Goal: Transaction & Acquisition: Purchase product/service

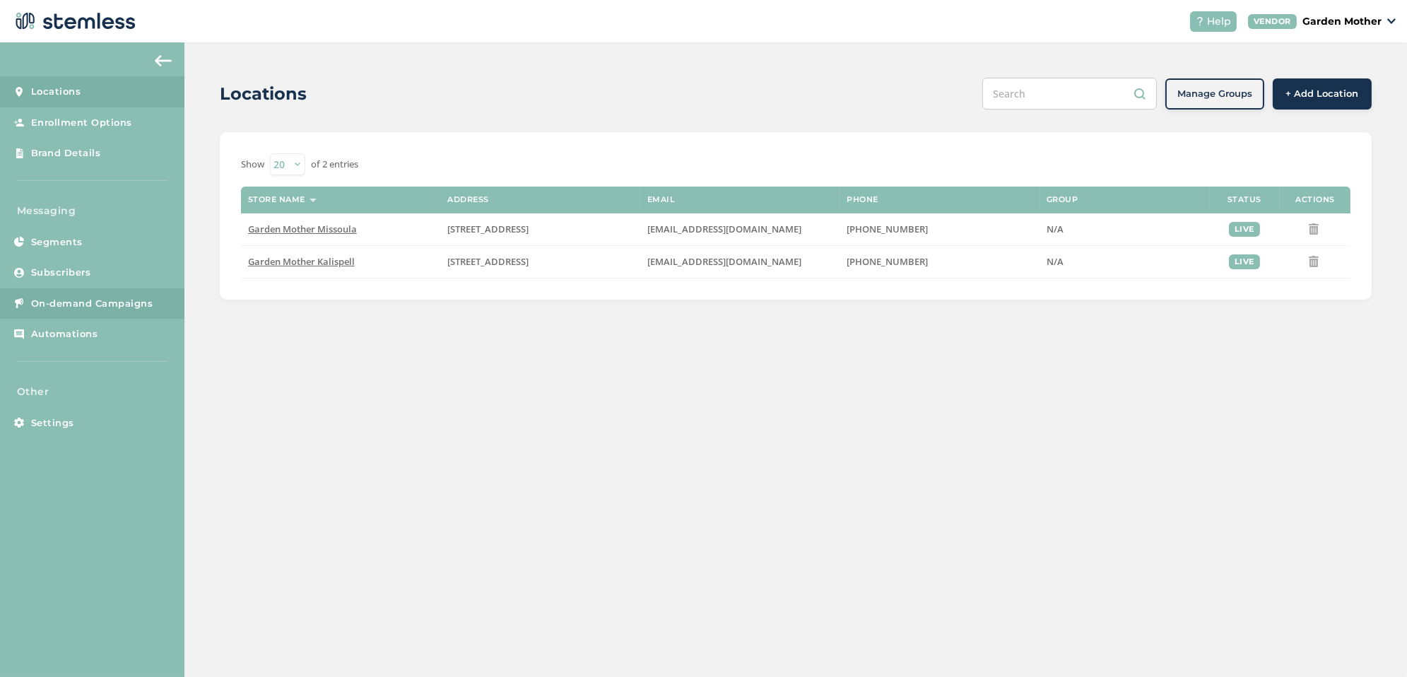
click at [131, 306] on span "On-demand Campaigns" at bounding box center [92, 304] width 122 height 14
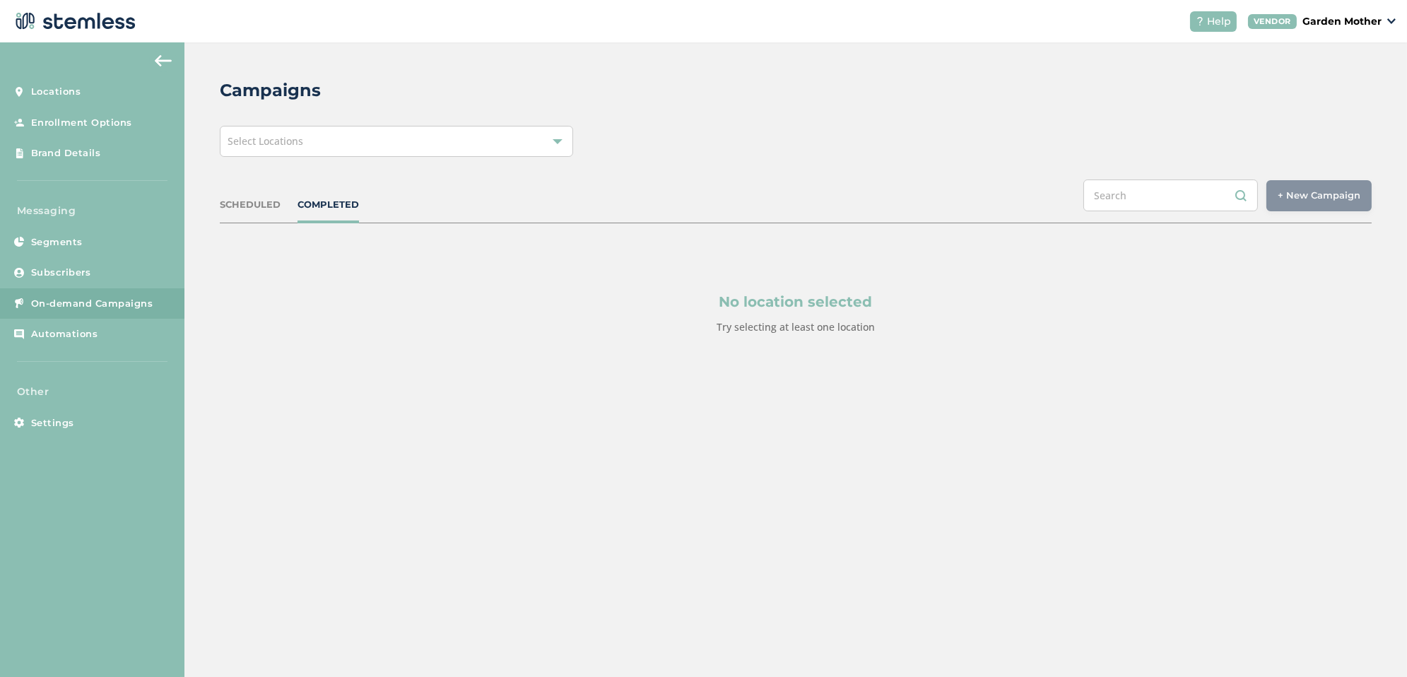
click at [359, 140] on div "Select Locations" at bounding box center [396, 141] width 353 height 31
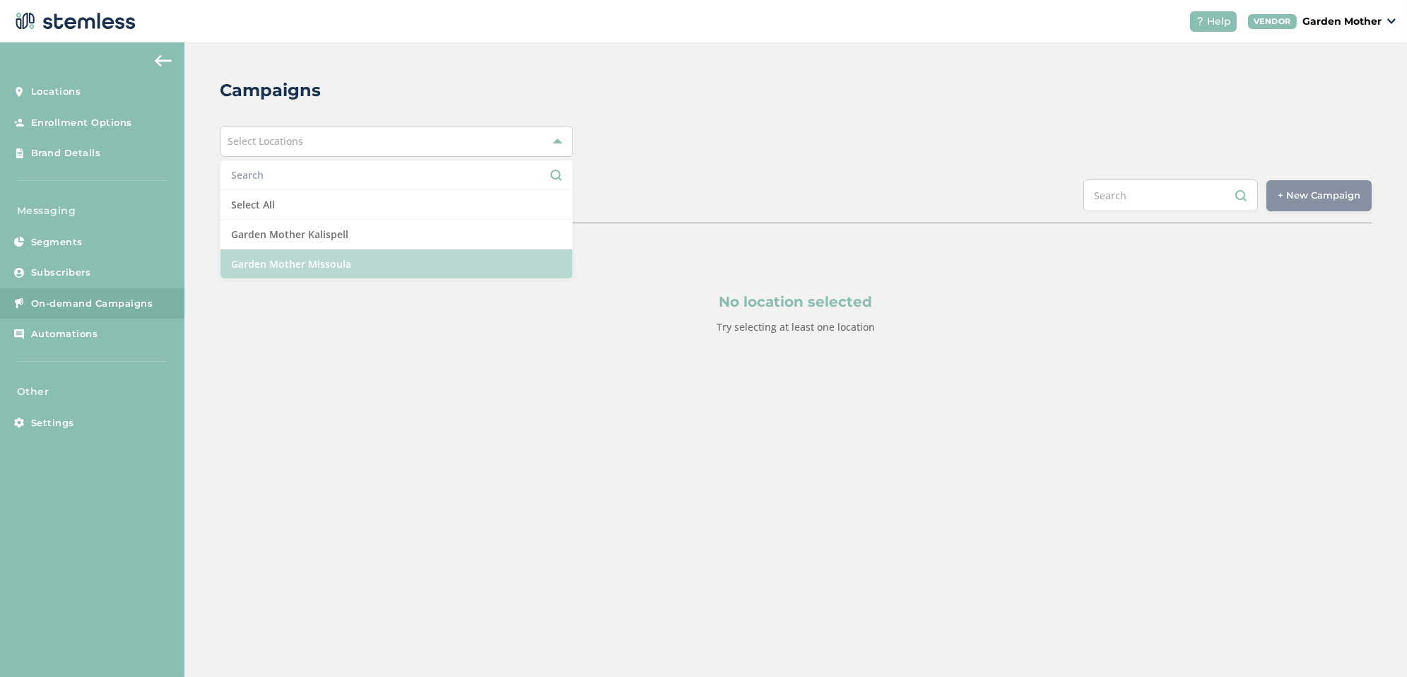
click at [330, 259] on li "Garden Mother Missoula" at bounding box center [396, 263] width 352 height 29
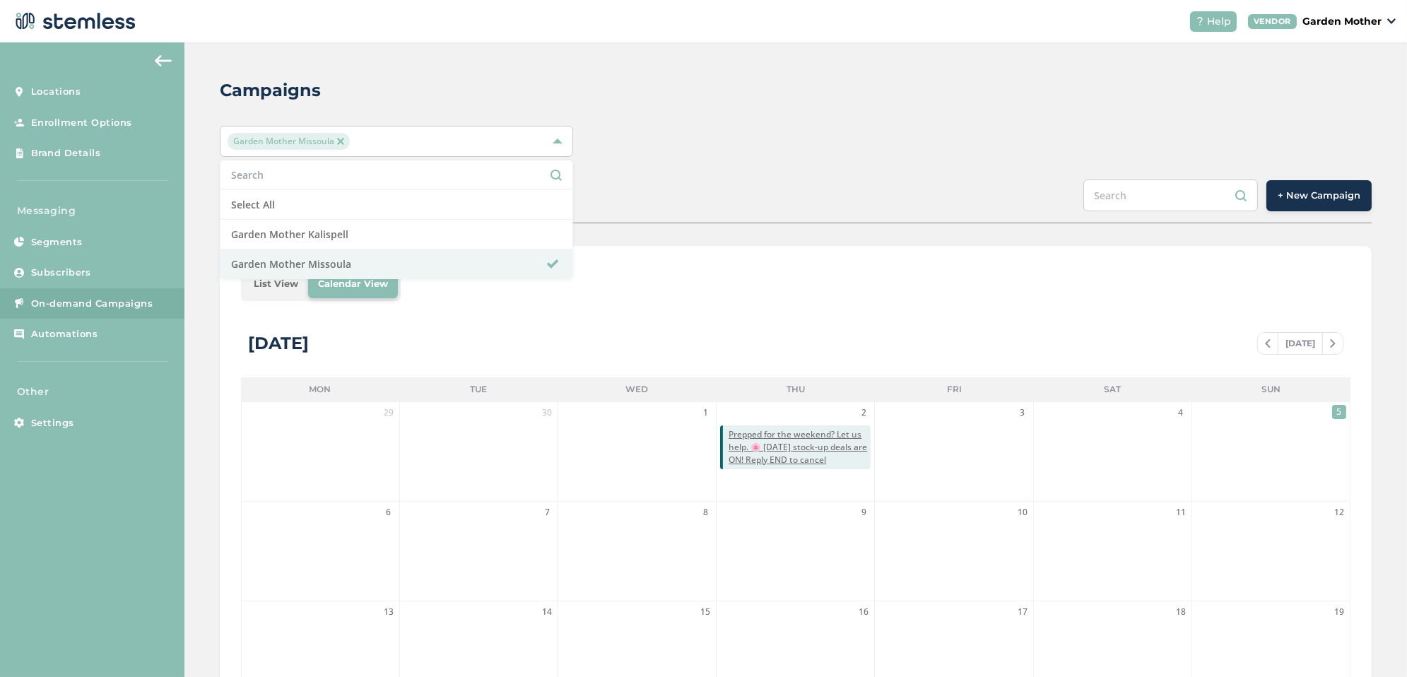
click at [620, 186] on div "SCHEDULED COMPLETED + New Campaign" at bounding box center [796, 201] width 1152 height 44
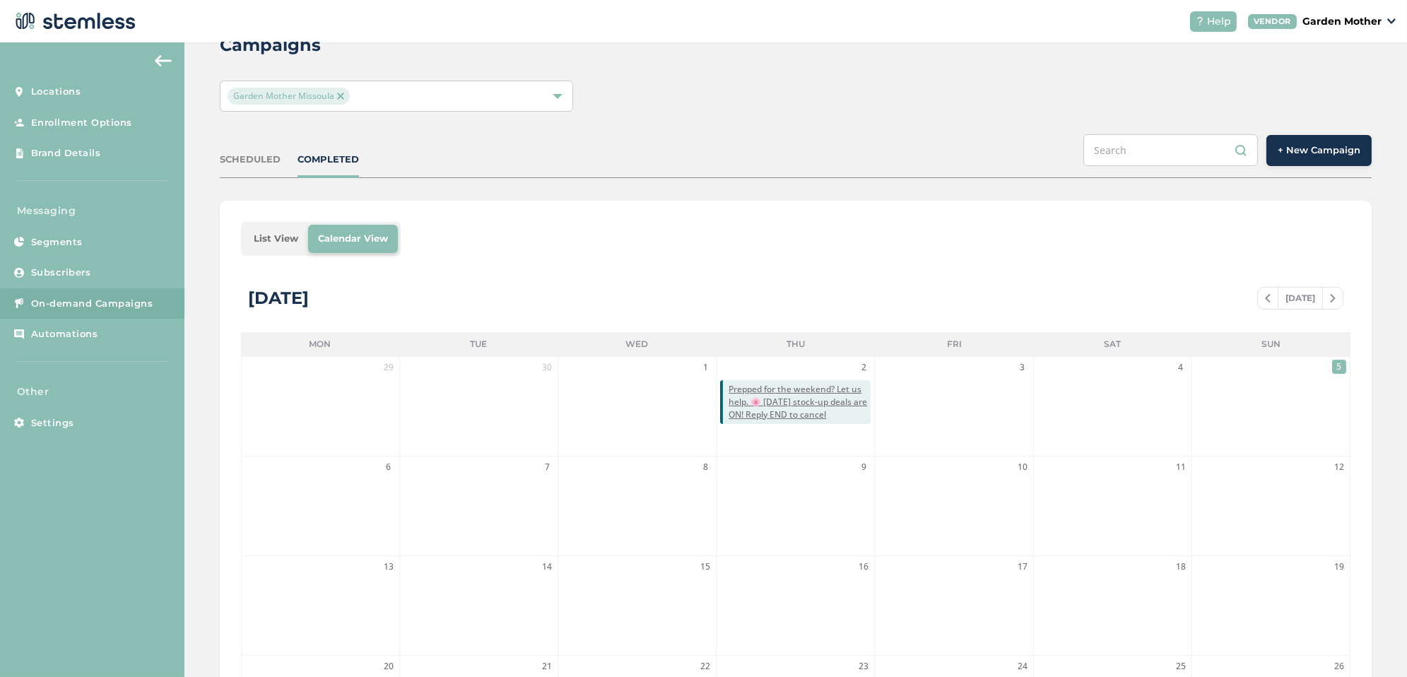
scroll to position [76, 0]
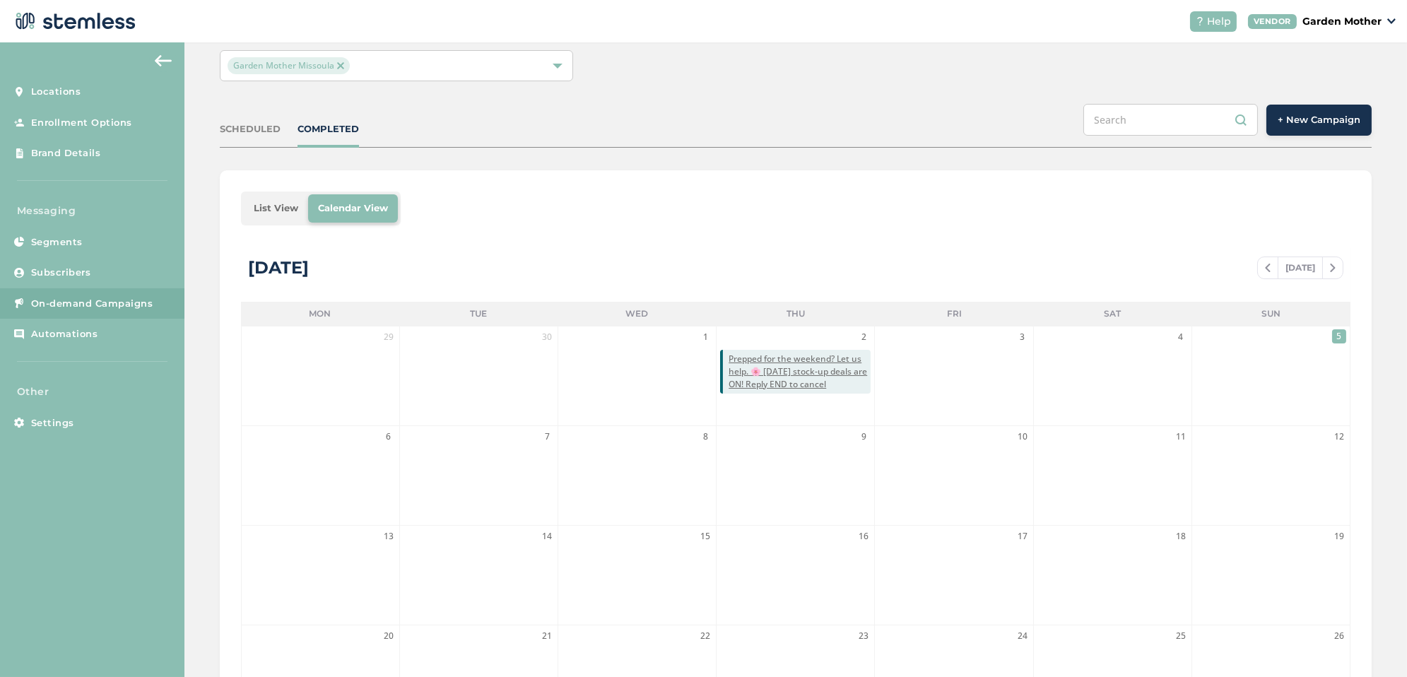
click at [1298, 116] on span "+ New Campaign" at bounding box center [1318, 120] width 83 height 14
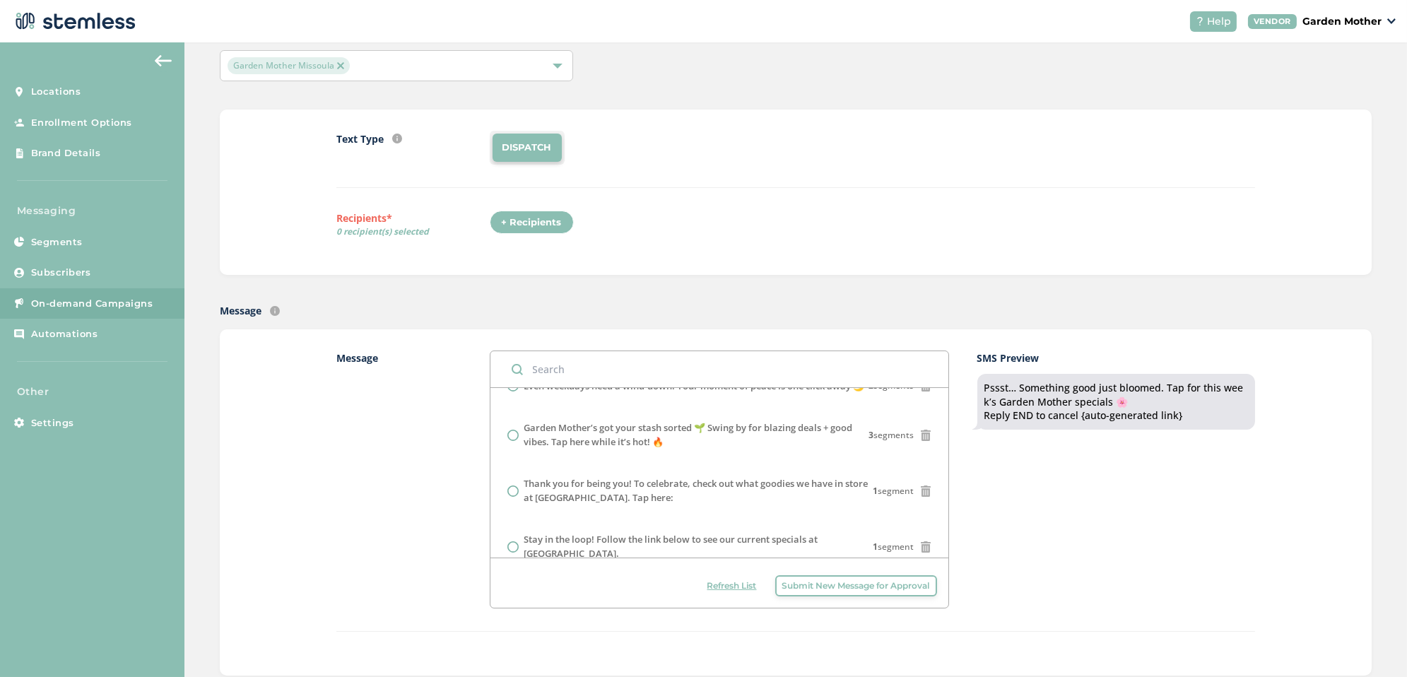
scroll to position [312, 0]
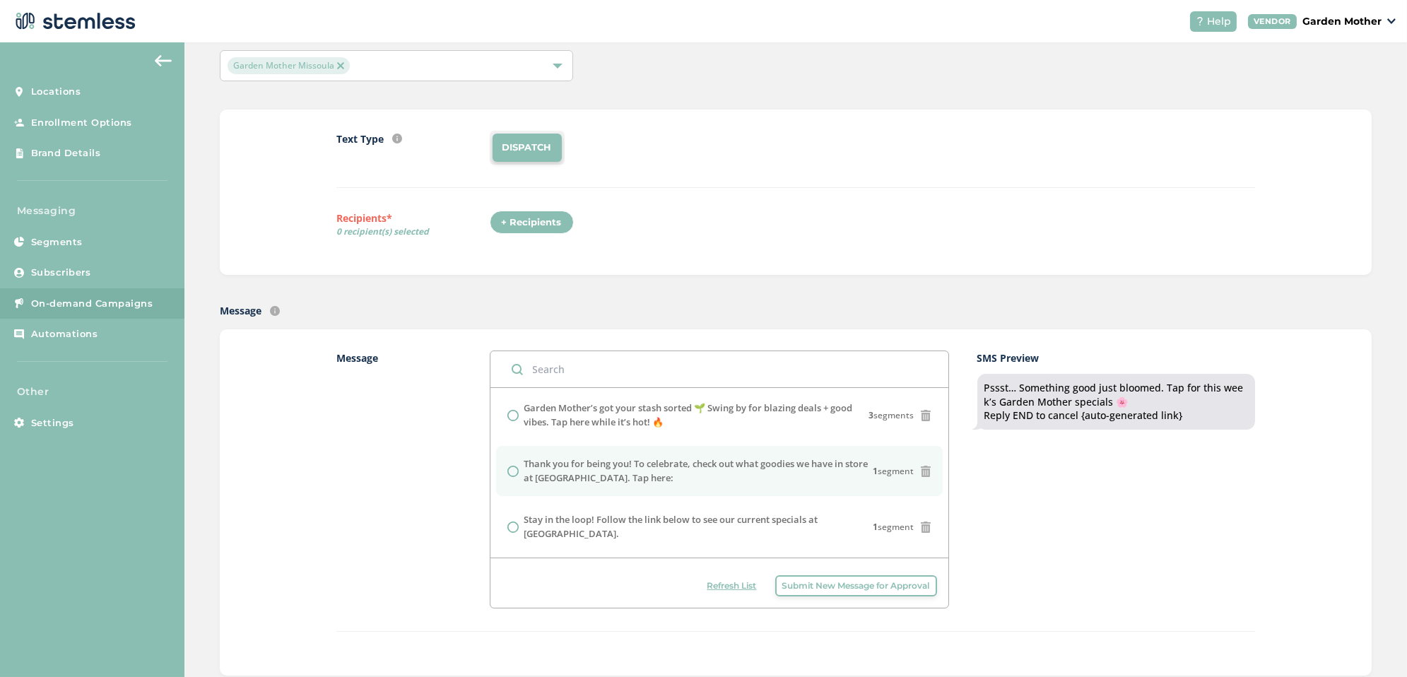
click at [734, 473] on label "Thank you for being you! To celebrate, check out what goodies we have in store …" at bounding box center [698, 471] width 349 height 28
radio input "false"
radio input "true"
click at [529, 216] on div "+ Recipients" at bounding box center [532, 223] width 84 height 24
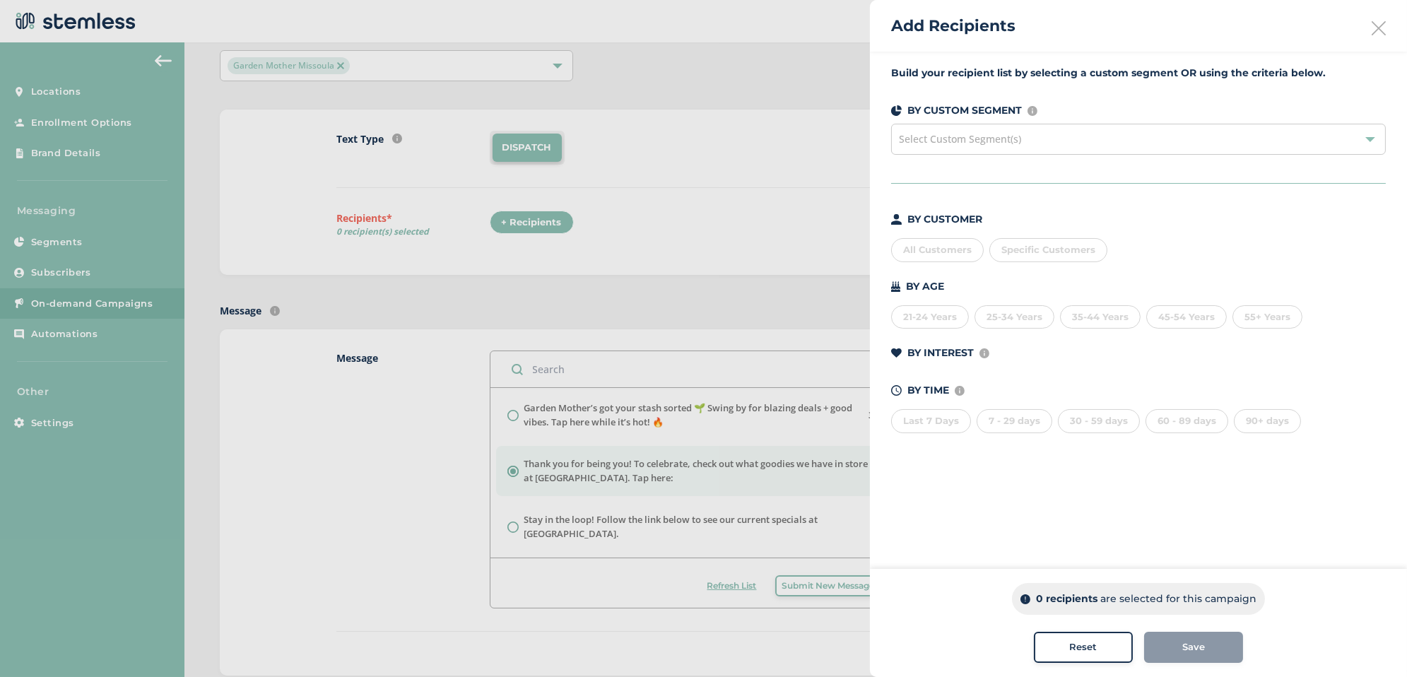
click at [945, 254] on div "All Customers" at bounding box center [937, 250] width 93 height 24
click at [1173, 654] on div "Save" at bounding box center [1193, 647] width 76 height 14
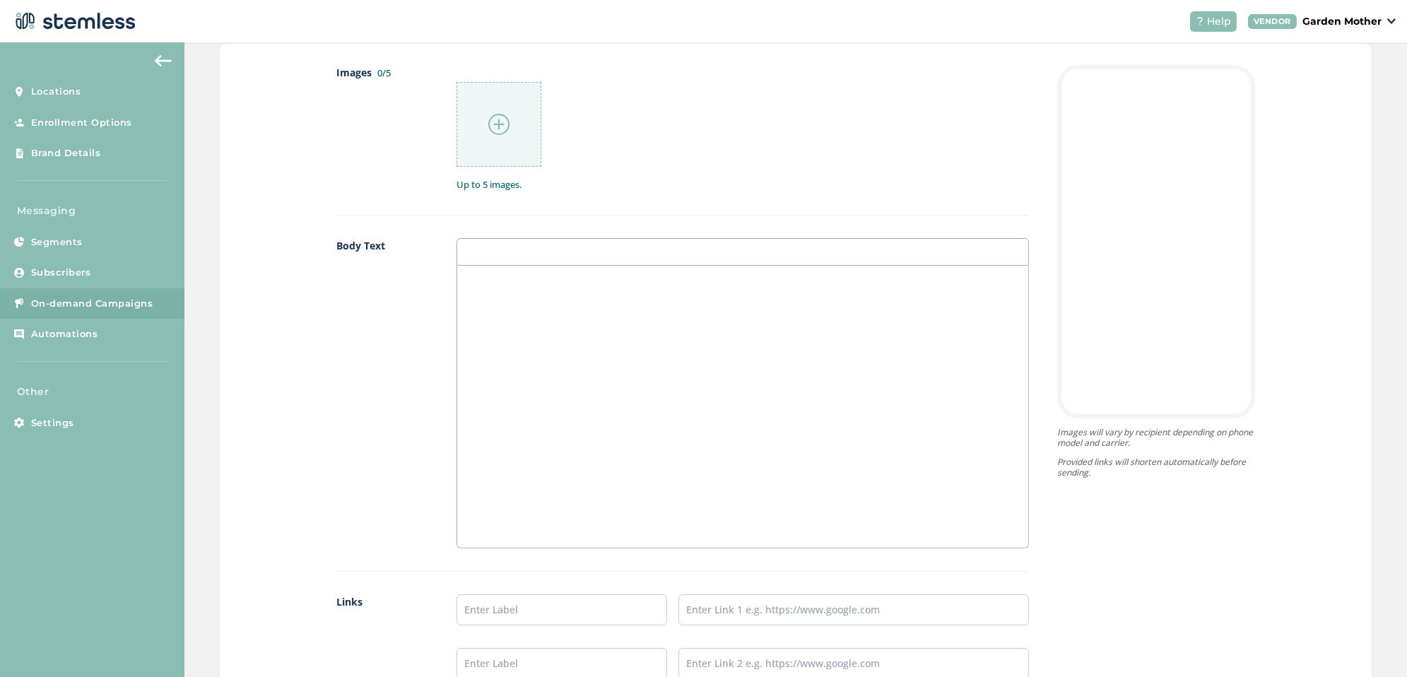
scroll to position [765, 0]
click at [506, 160] on div "Up to 5 images." at bounding box center [742, 124] width 572 height 127
click at [500, 136] on div at bounding box center [498, 120] width 85 height 85
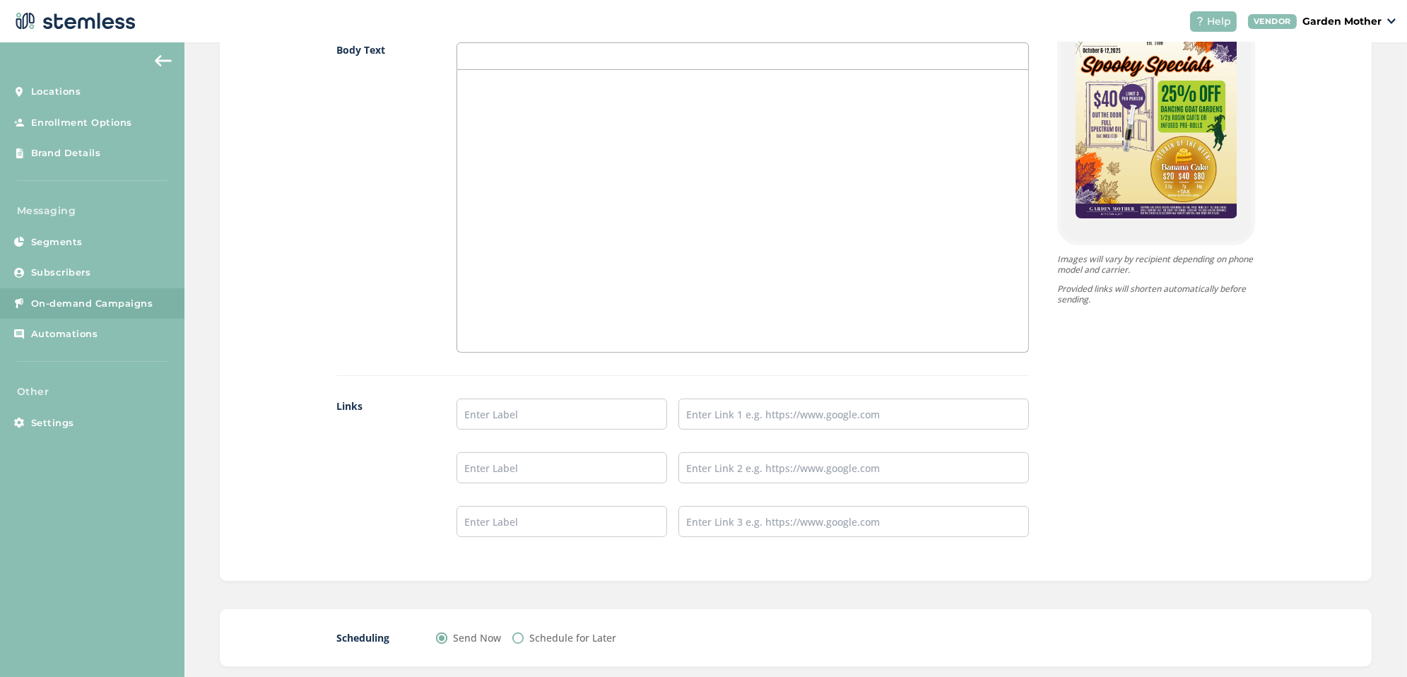
scroll to position [1031, 0]
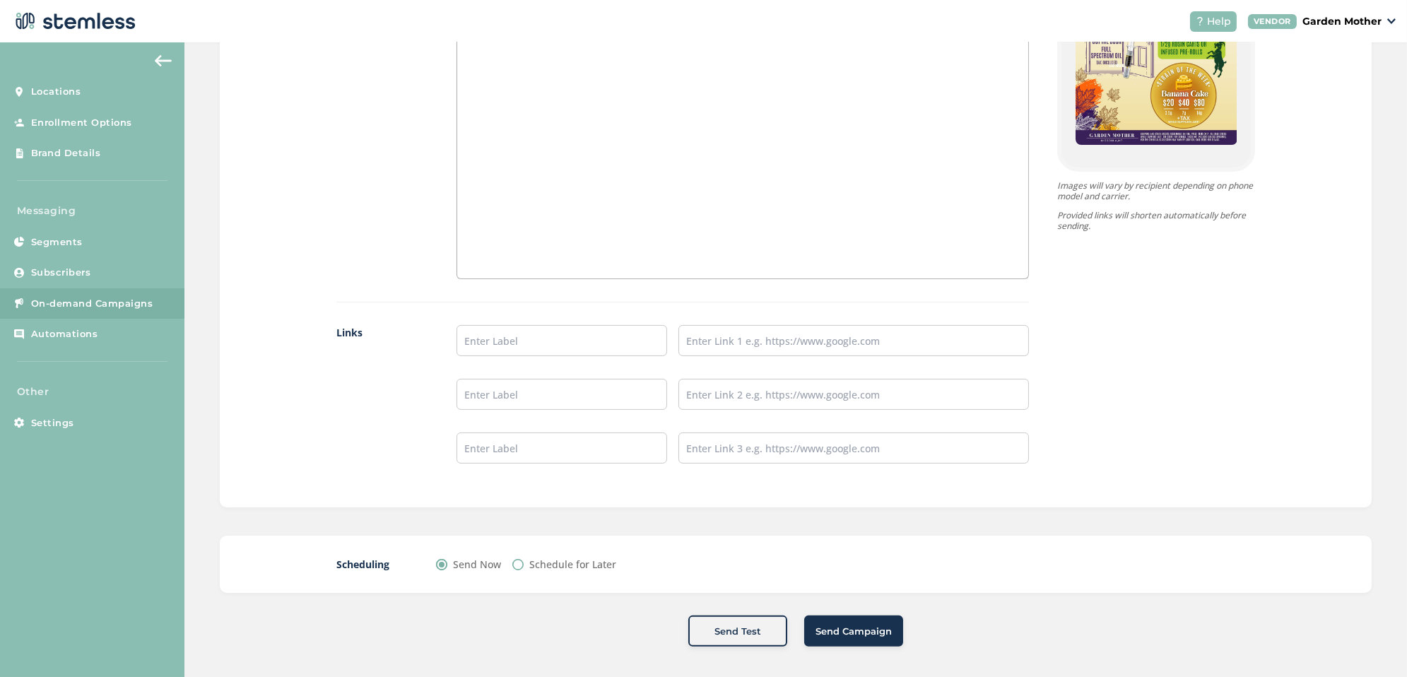
click at [531, 557] on label "Schedule for Later" at bounding box center [572, 564] width 87 height 15
click at [524, 559] on input "Schedule for Later" at bounding box center [517, 564] width 11 height 11
radio input "true"
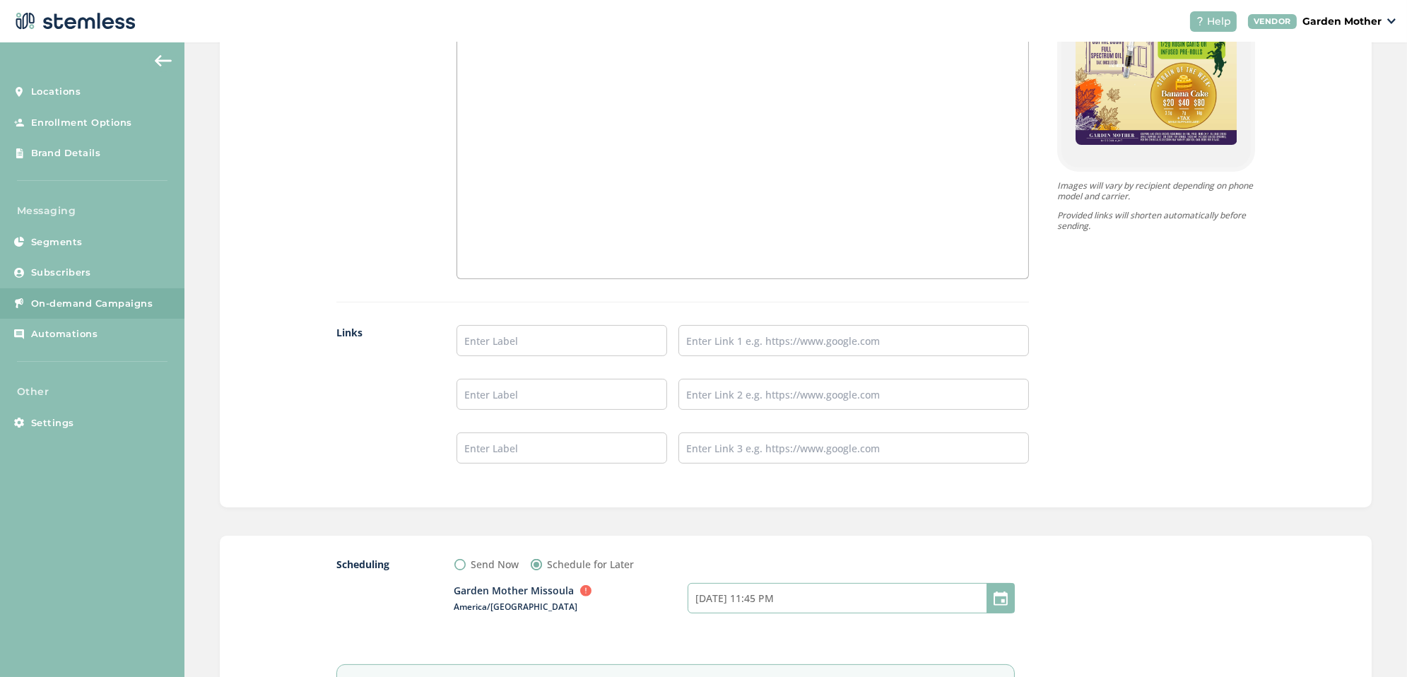
click at [769, 594] on input "[DATE] 11:45 PM" at bounding box center [850, 598] width 327 height 30
select select "23"
select select "45"
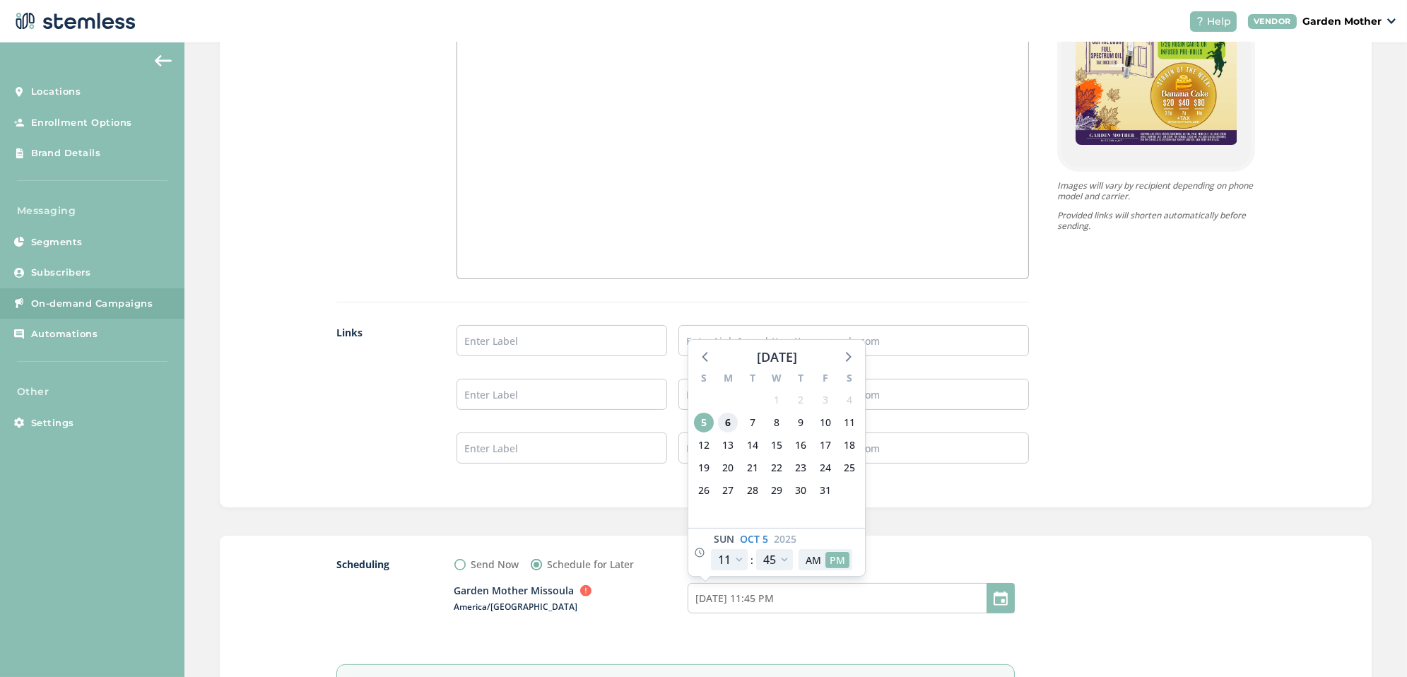
click at [726, 417] on span "6" at bounding box center [728, 423] width 20 height 20
type input "[DATE] 11:45 PM"
click at [743, 553] on select "12 1 2 3 4 5 6 7 8 9 10 11" at bounding box center [729, 559] width 37 height 21
select select "21"
click at [711, 549] on select "12 1 2 3 4 5 6 7 8 9 10 11" at bounding box center [729, 559] width 37 height 21
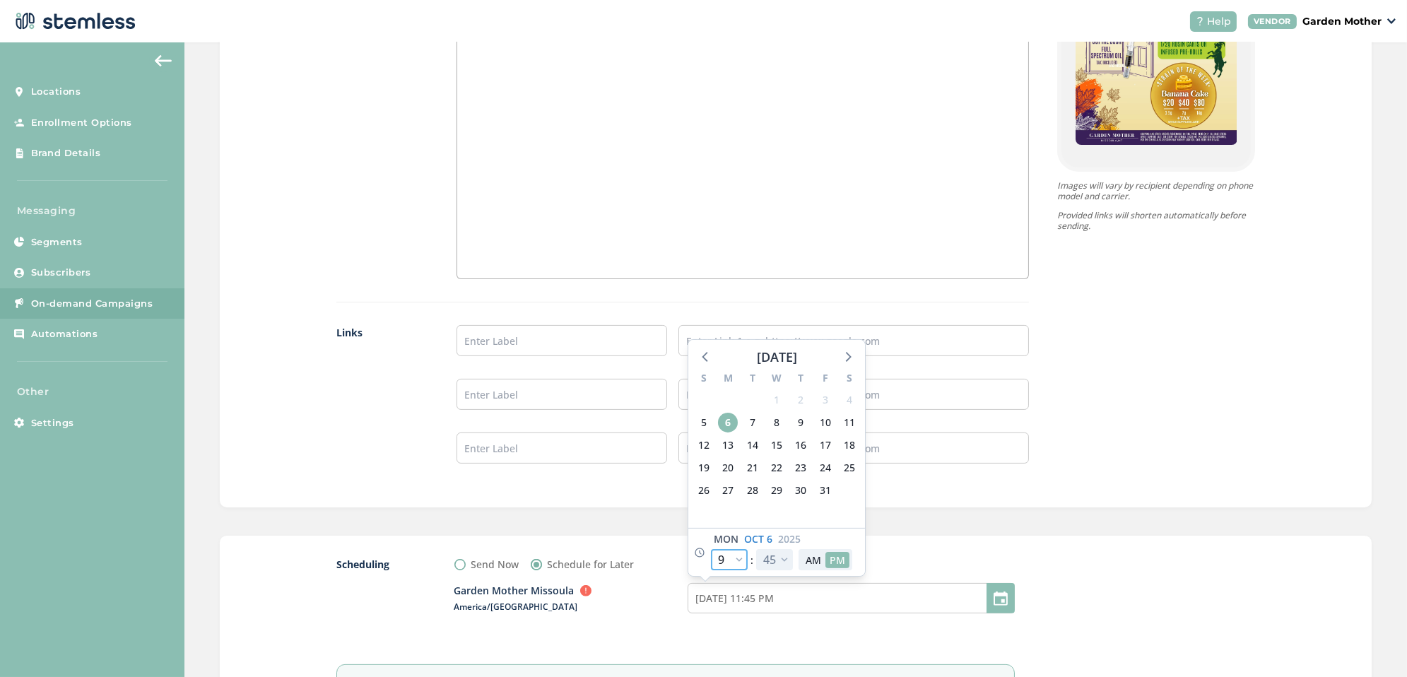
type input "[DATE] 9:45 PM"
select select "21"
click at [782, 557] on select "00 05 10 15 20 25 30 35 40 45 50 55" at bounding box center [774, 559] width 37 height 21
select select "5"
click at [756, 549] on select "00 05 10 15 20 25 30 35 40 45 50 55" at bounding box center [774, 559] width 37 height 21
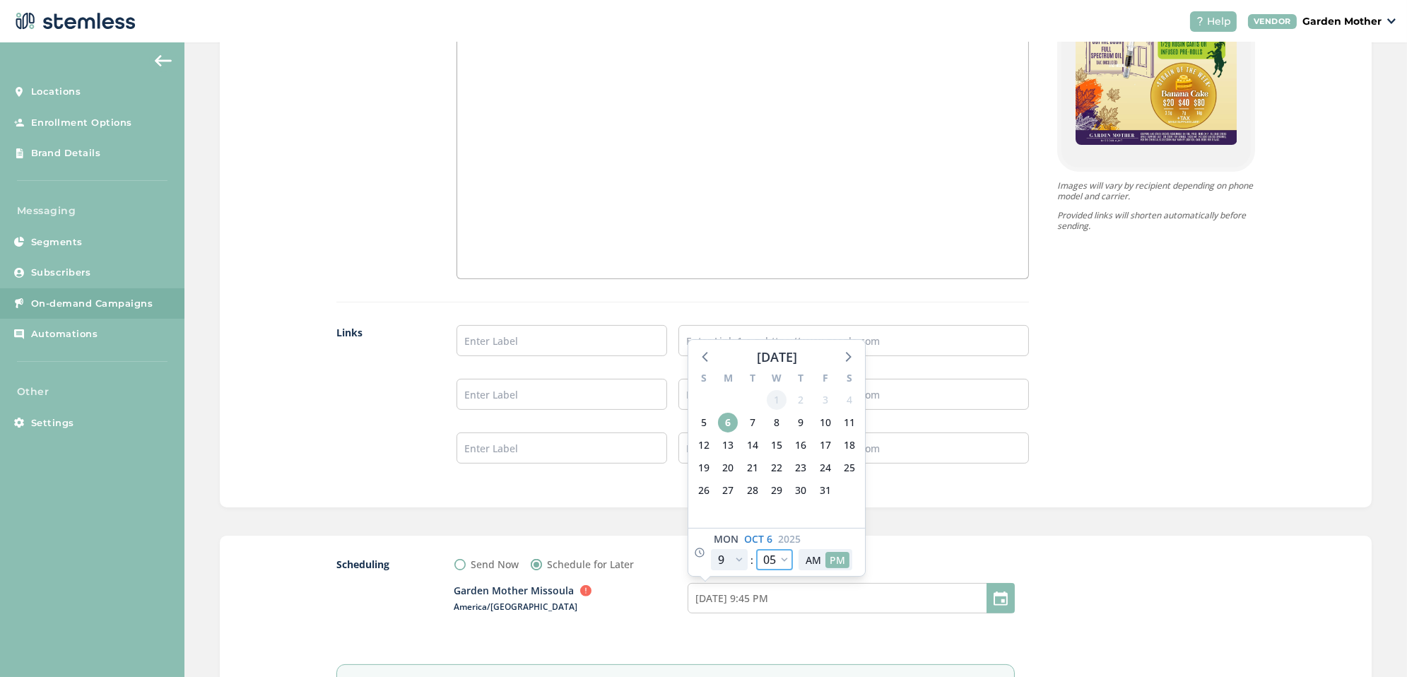
type input "[DATE] 9:05 PM"
click at [774, 557] on select "00 05 10 15 20 25 30 35 40 45 50 55" at bounding box center [774, 559] width 37 height 21
select select "0"
click at [756, 549] on select "00 05 10 15 20 25 30 35 40 45 50 55" at bounding box center [774, 559] width 37 height 21
type input "[DATE] 9:00 PM"
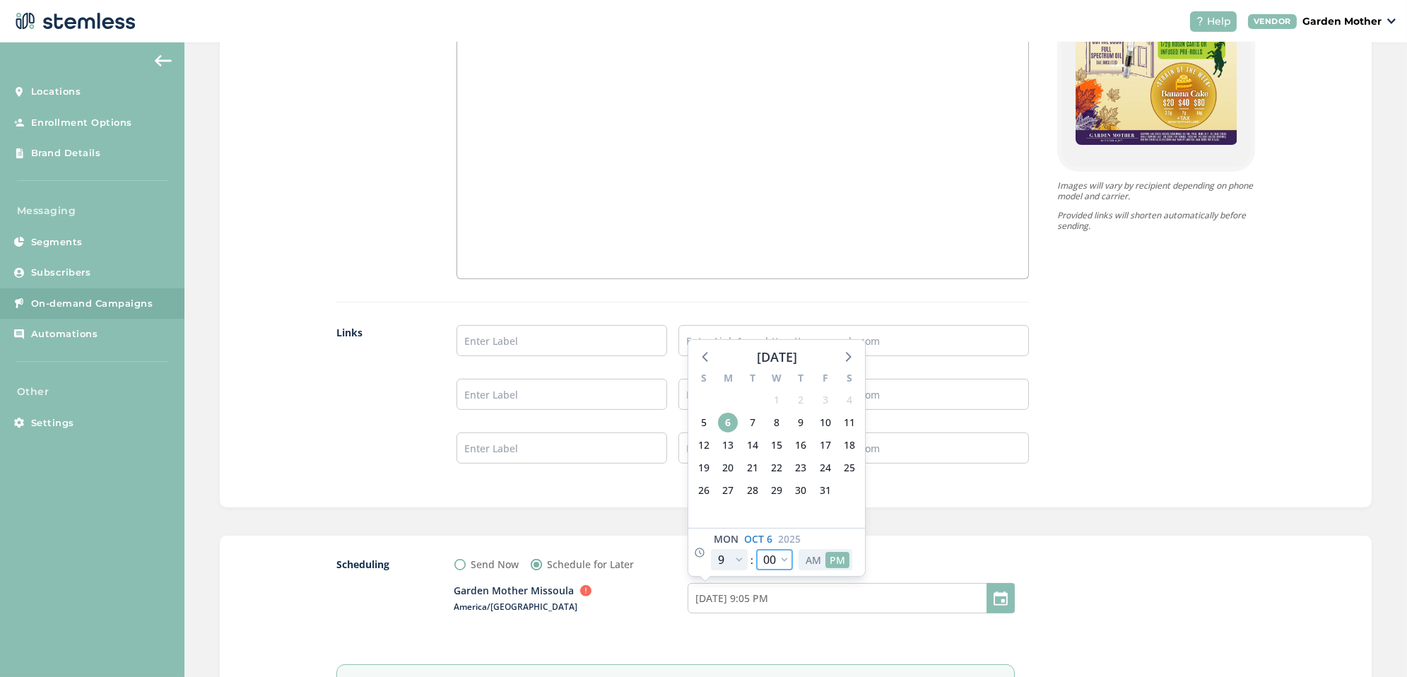
select select "0"
click at [883, 557] on div "Send Now Schedule for Later" at bounding box center [734, 564] width 560 height 15
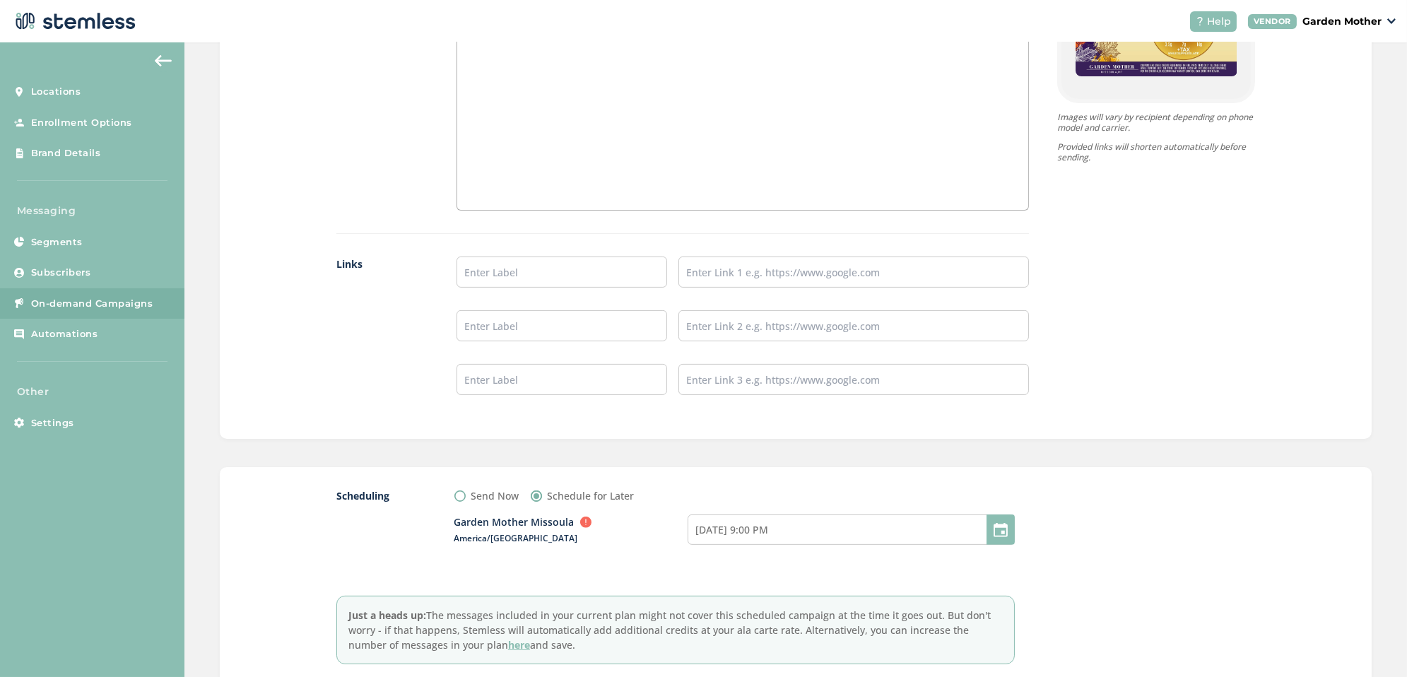
scroll to position [1191, 0]
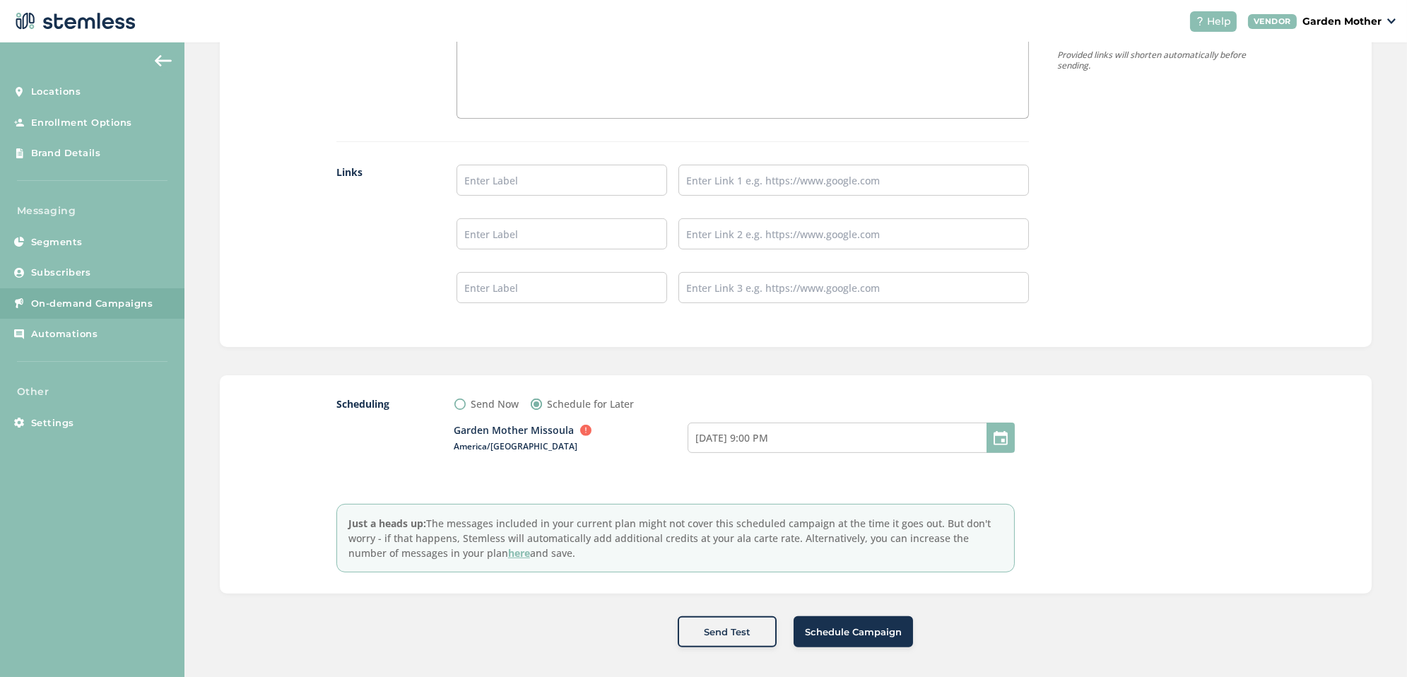
click at [870, 630] on span "Schedule Campaign" at bounding box center [853, 632] width 97 height 14
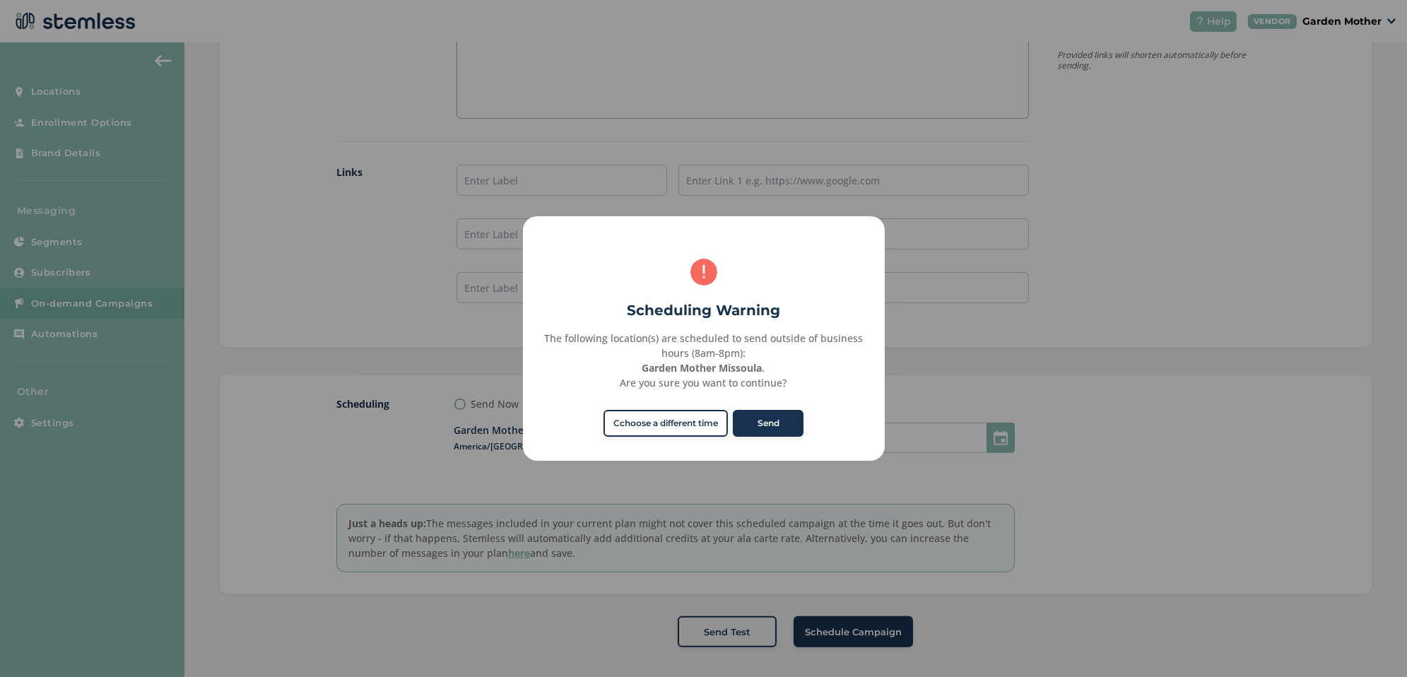
click at [688, 418] on button "Cchoose a different time" at bounding box center [665, 423] width 124 height 27
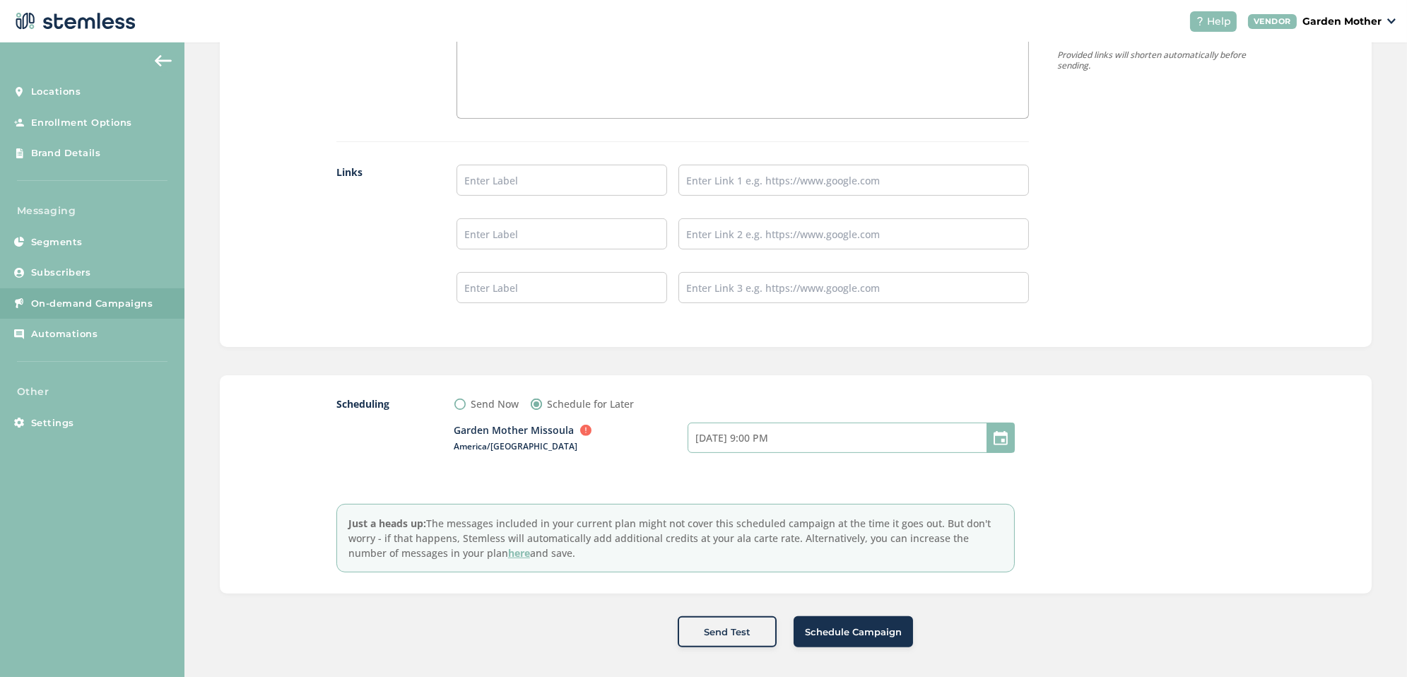
click at [781, 437] on input "[DATE] 9:00 PM" at bounding box center [850, 438] width 327 height 30
select select "21"
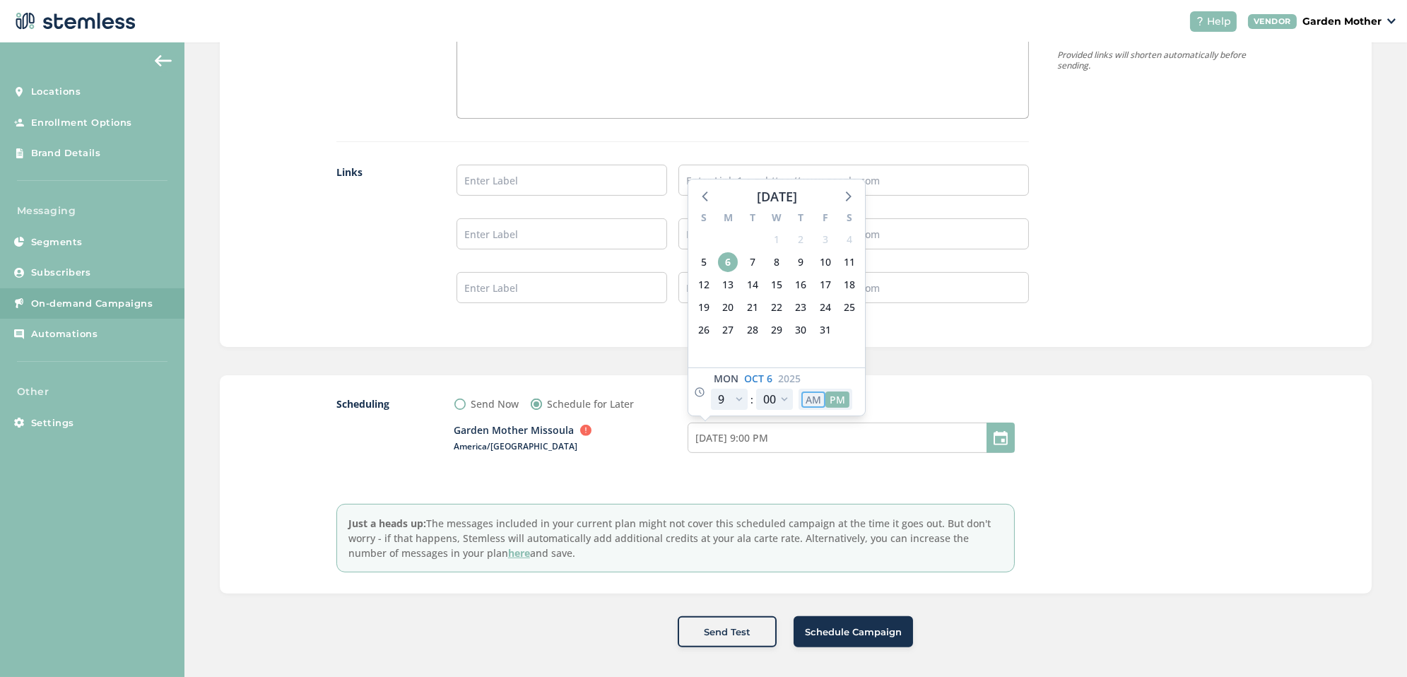
click at [812, 396] on button "AM" at bounding box center [813, 399] width 24 height 16
type input "[DATE] 9:00 AM"
select select "9"
click at [834, 485] on div "Scheduling Send Now Schedule for Later Garden Mother Missoula Outside business …" at bounding box center [675, 484] width 678 height 176
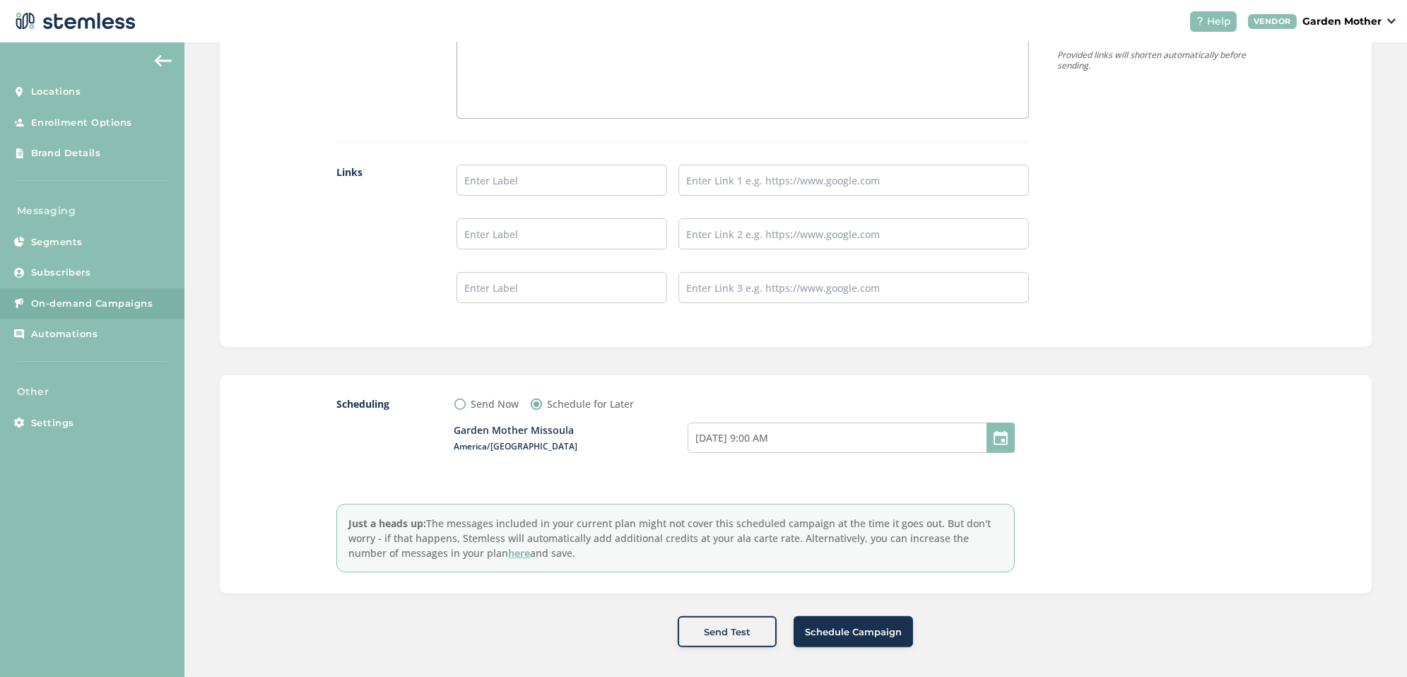
click at [860, 636] on button "Schedule Campaign" at bounding box center [852, 631] width 119 height 31
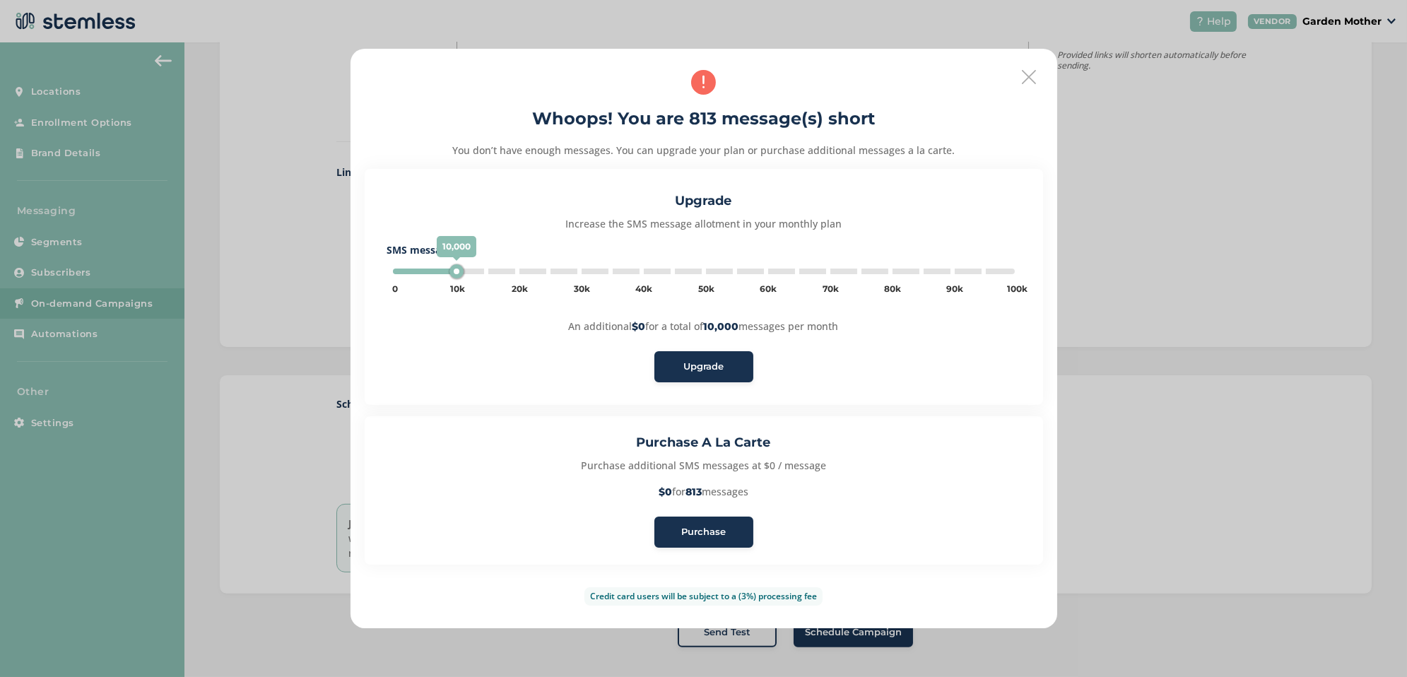
type input "5000"
click at [717, 531] on span "Purchase" at bounding box center [703, 532] width 45 height 14
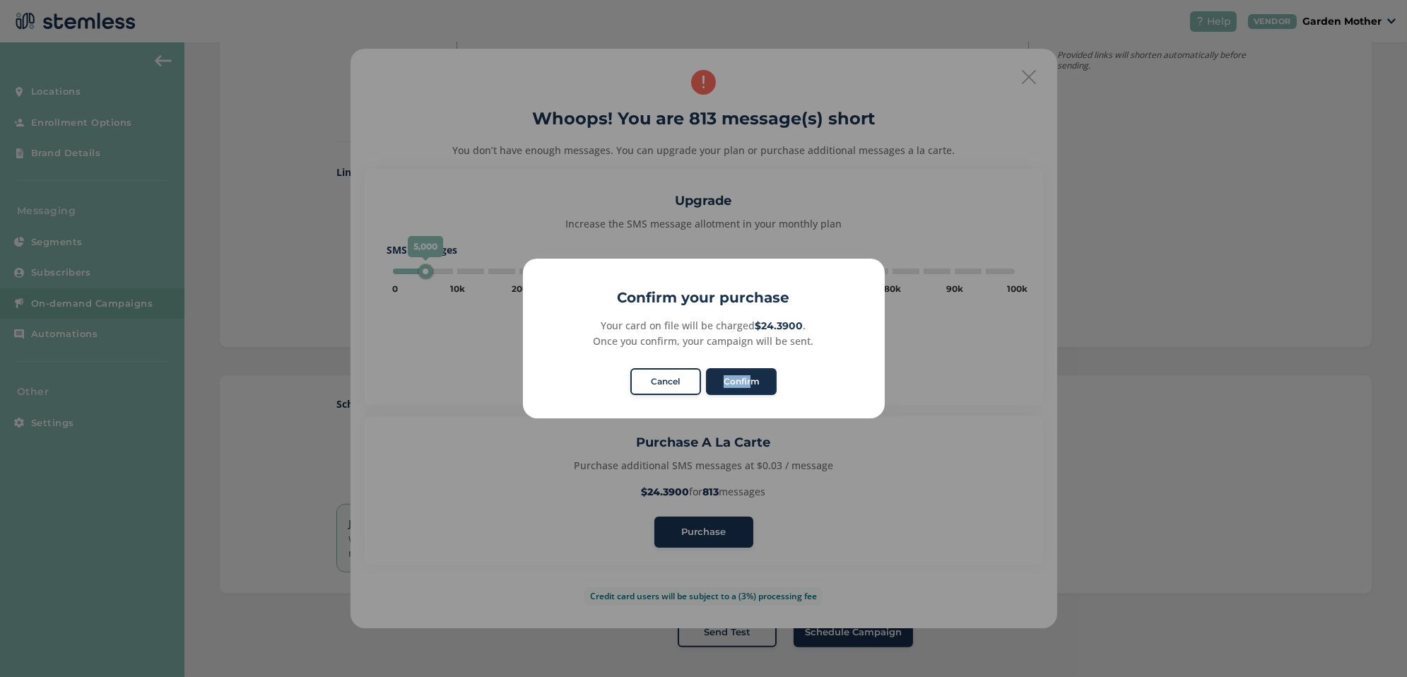
drag, startPoint x: 757, startPoint y: 359, endPoint x: 753, endPoint y: 379, distance: 20.2
click at [753, 379] on div "× Confirm your purchase Your card on file will be charged $24.3900 . Once you c…" at bounding box center [704, 339] width 362 height 160
click at [753, 379] on button "Confirm" at bounding box center [741, 381] width 71 height 27
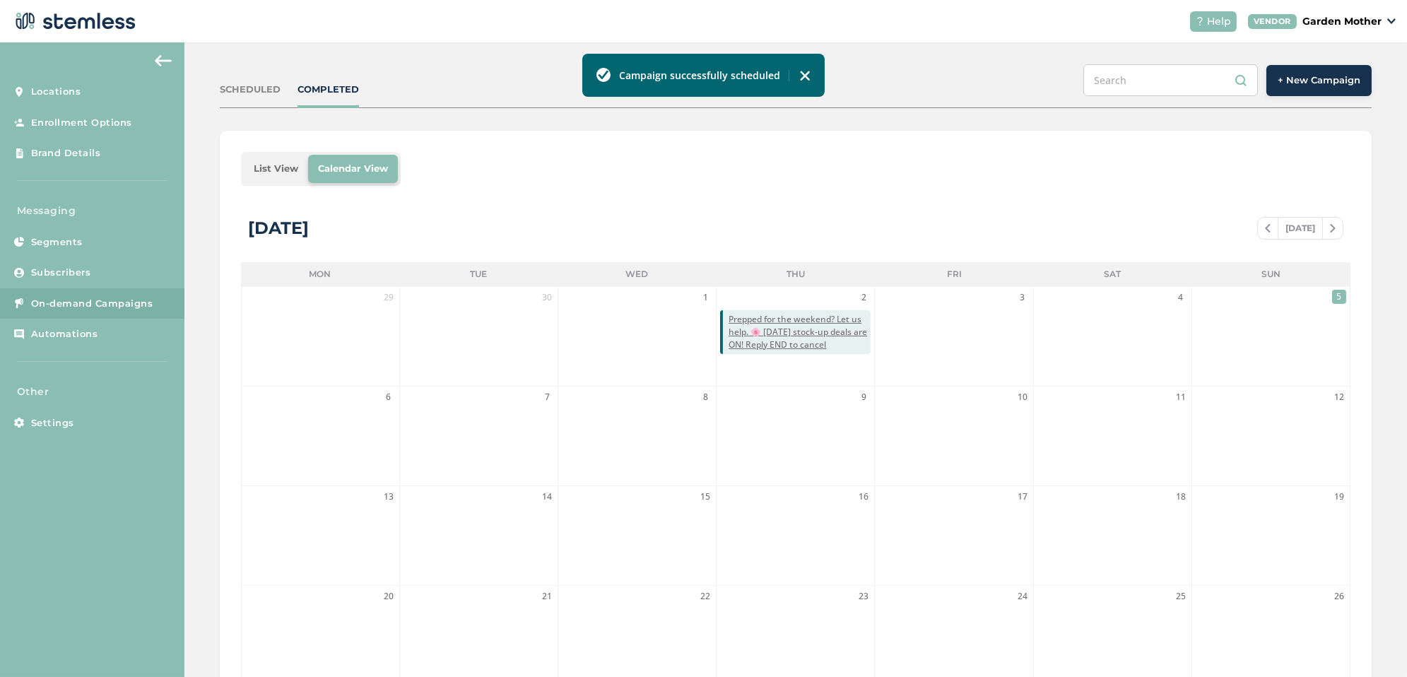
scroll to position [50, 0]
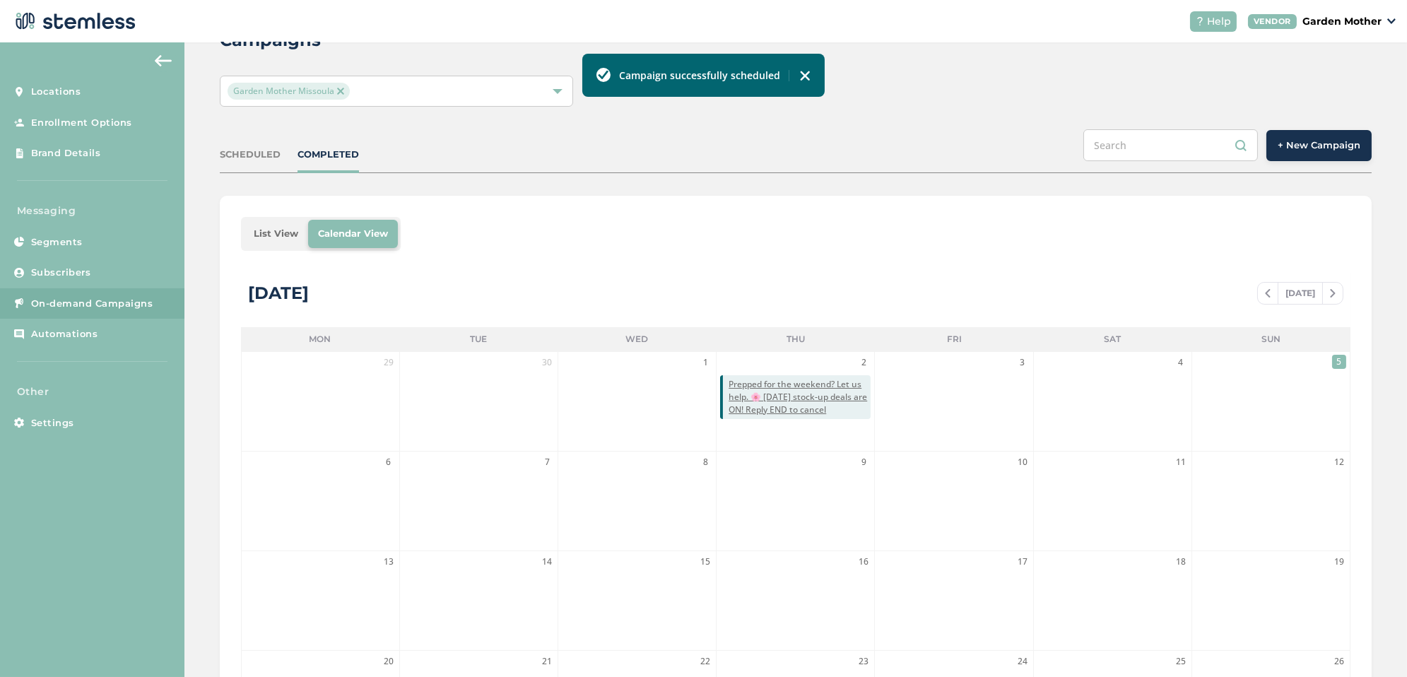
click at [268, 148] on div "SCHEDULED" at bounding box center [250, 155] width 61 height 14
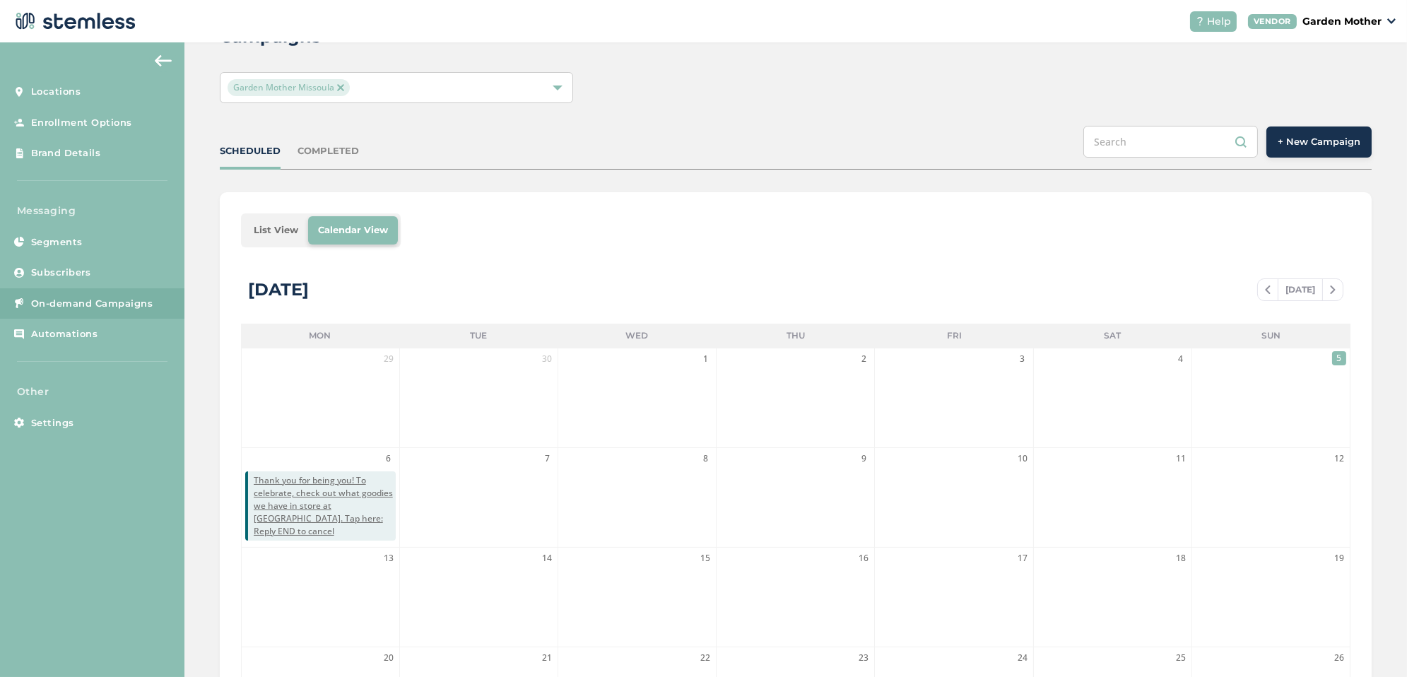
scroll to position [0, 0]
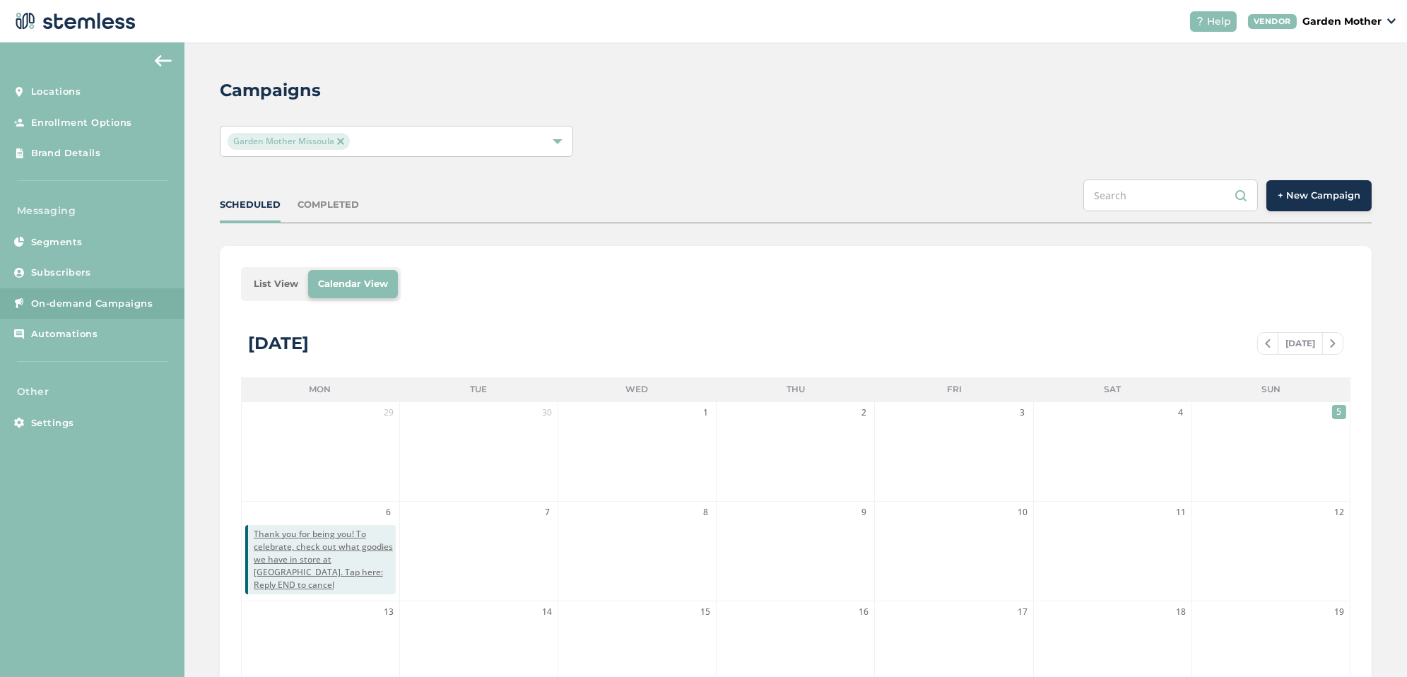
click at [314, 194] on div "SCHEDULED COMPLETED + New Campaign" at bounding box center [796, 201] width 1152 height 44
click at [313, 206] on div "COMPLETED" at bounding box center [327, 205] width 61 height 14
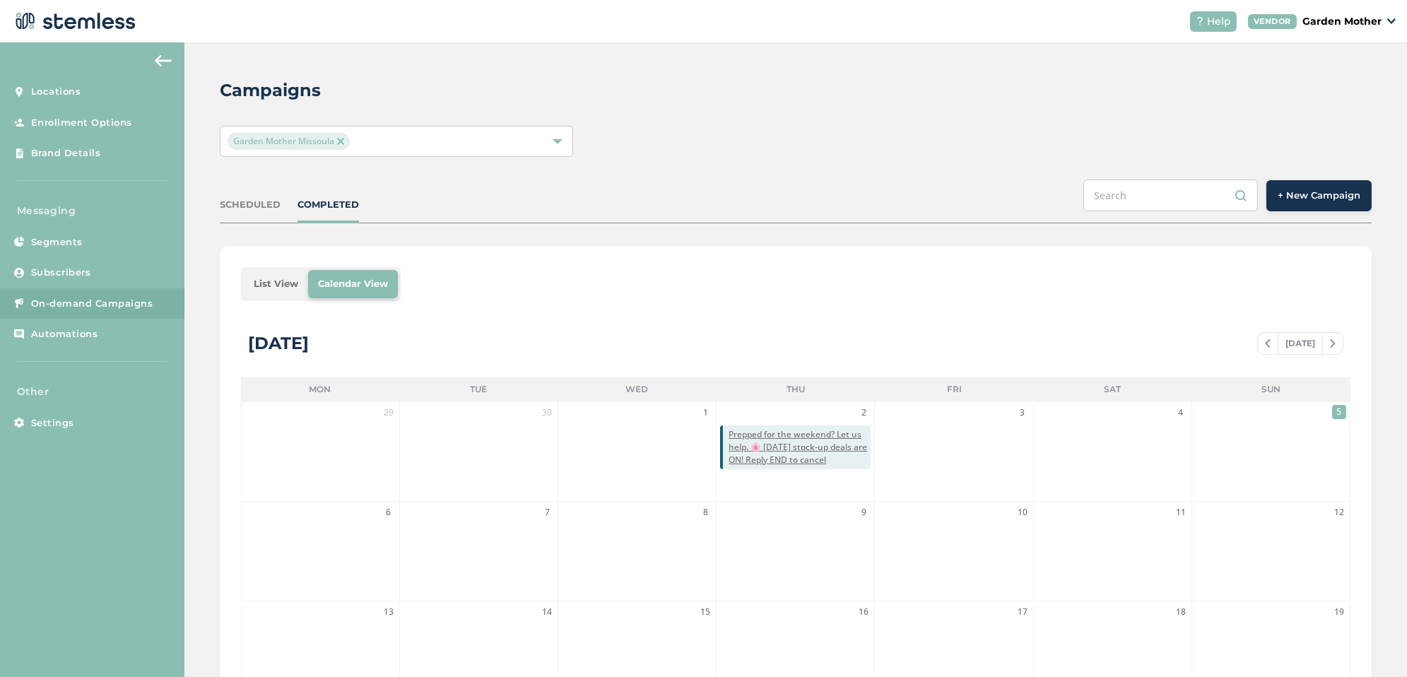
click at [257, 201] on div "SCHEDULED" at bounding box center [250, 205] width 61 height 14
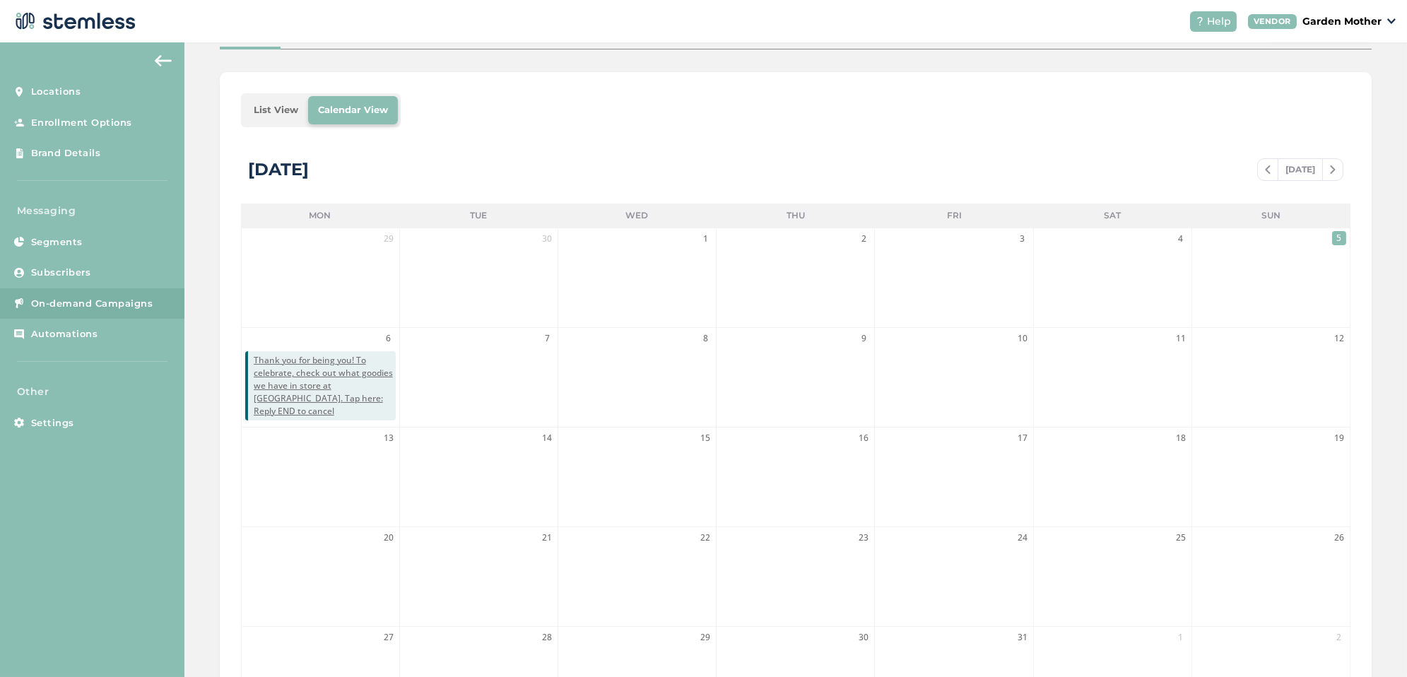
scroll to position [263, 0]
